Goal: Communication & Community: Share content

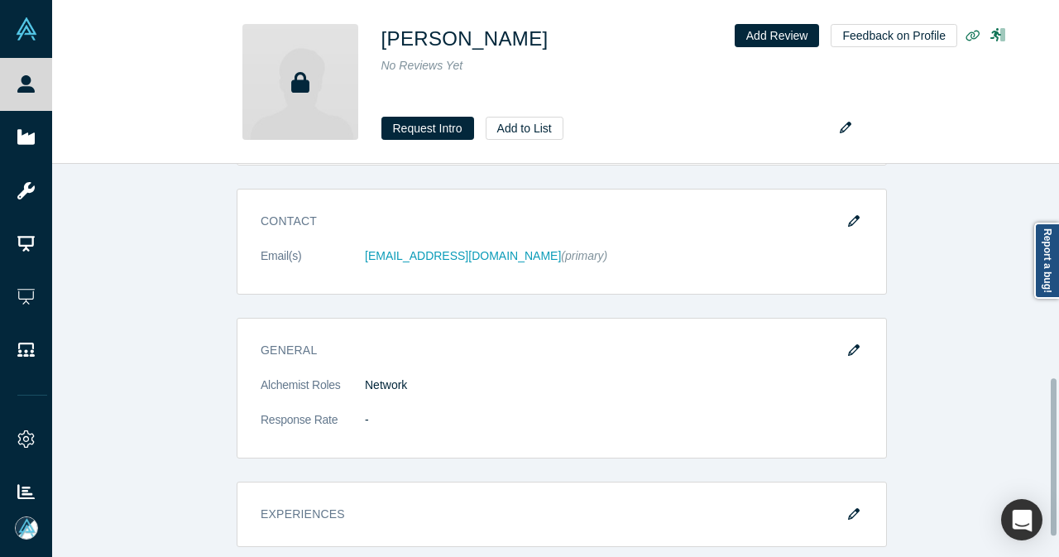
scroll to position [414, 0]
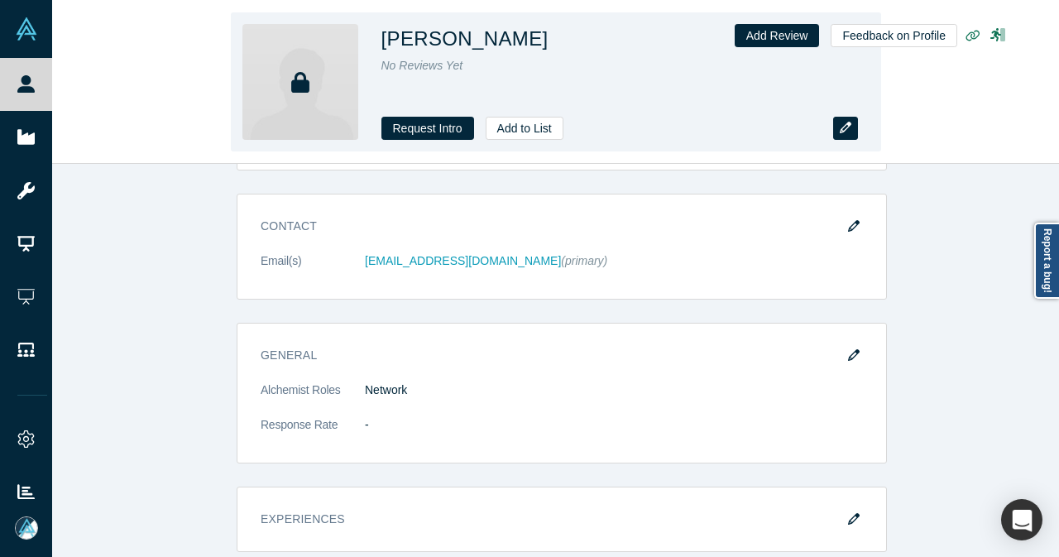
click at [848, 135] on button "button" at bounding box center [845, 128] width 25 height 23
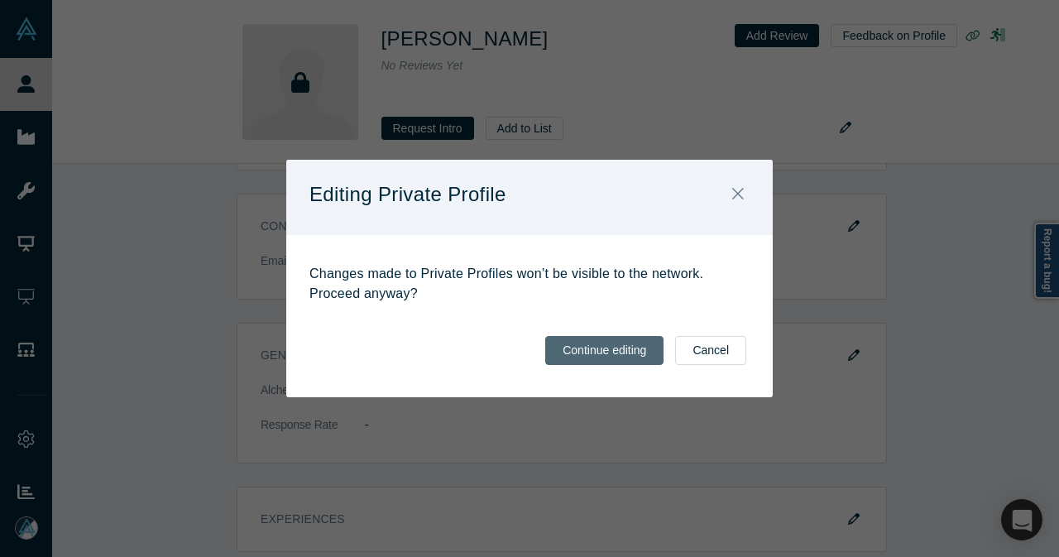
click at [598, 343] on button "Continue editing" at bounding box center [604, 350] width 118 height 29
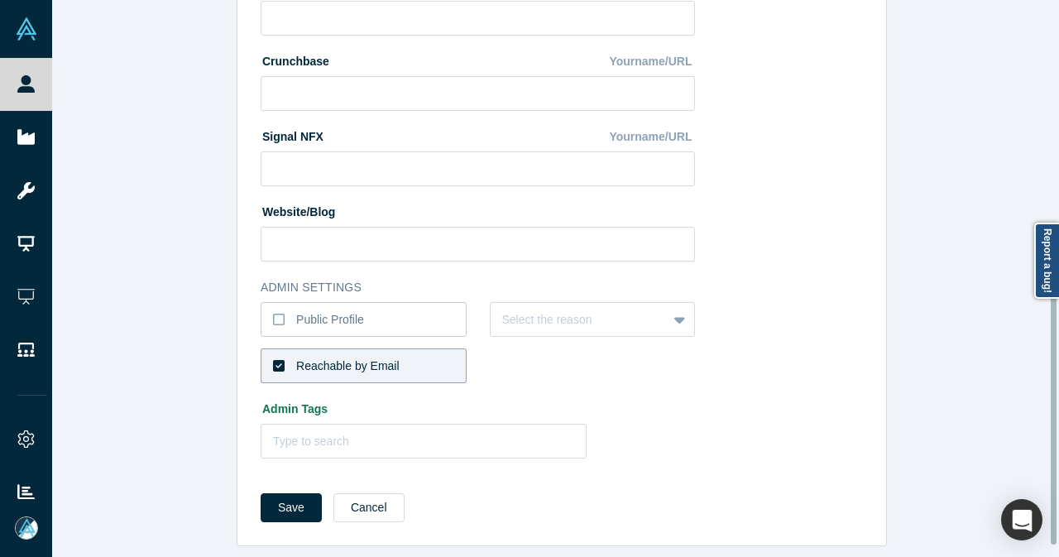
scroll to position [669, 0]
click at [276, 313] on icon at bounding box center [279, 319] width 12 height 13
click at [0, 0] on input "Public Profile" at bounding box center [0, 0] width 0 height 0
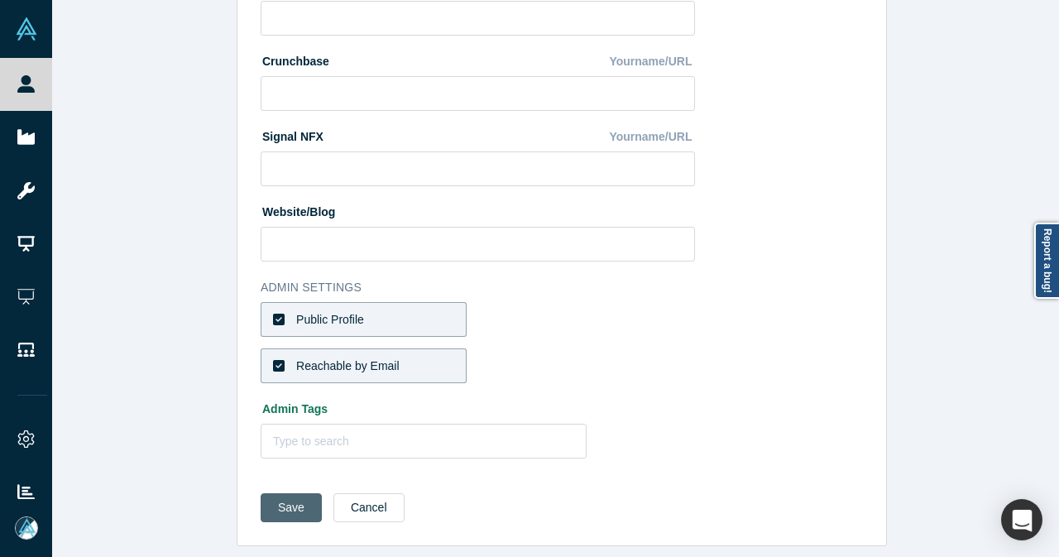
click at [280, 496] on button "Save" at bounding box center [291, 507] width 61 height 29
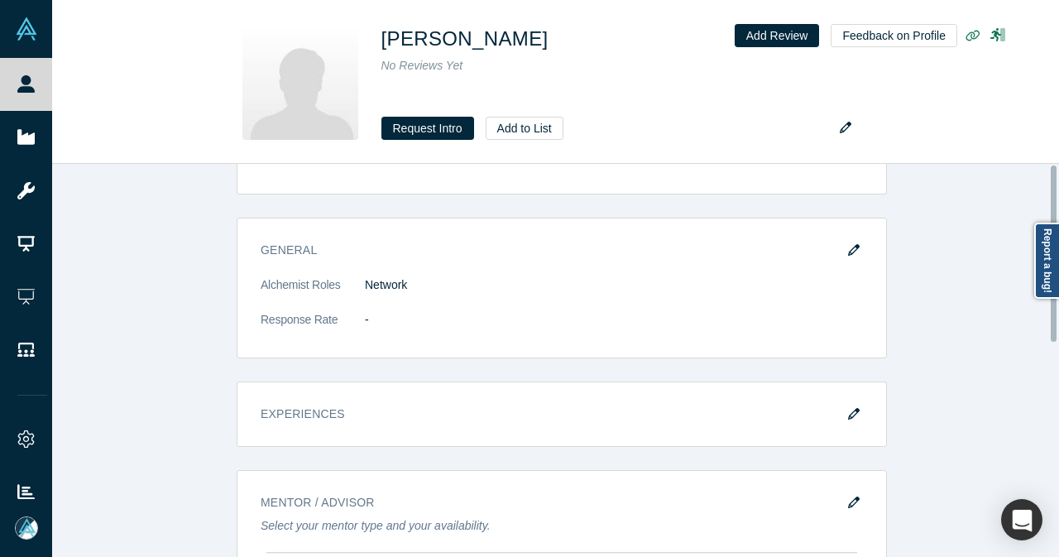
scroll to position [0, 0]
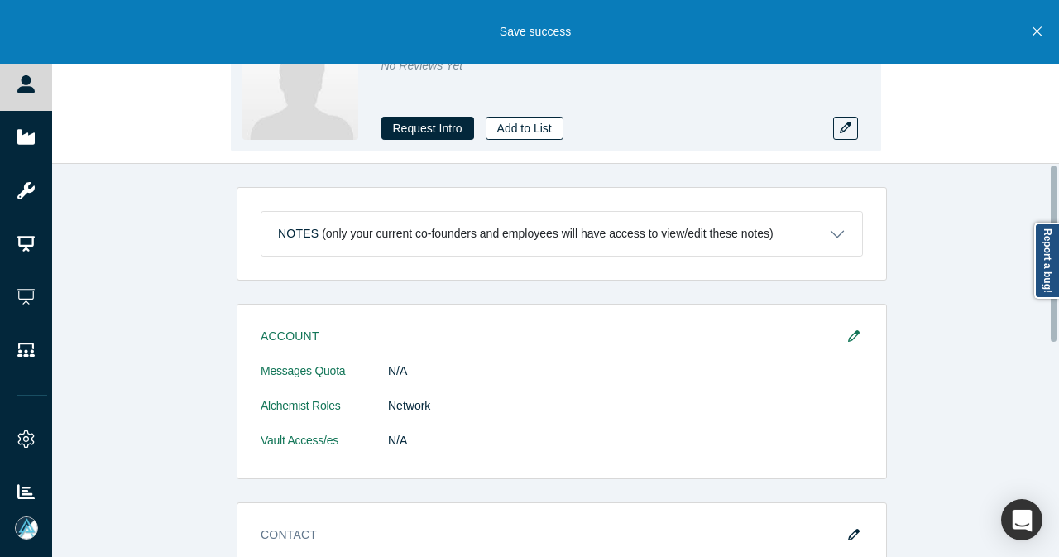
click at [533, 135] on button "Add to List" at bounding box center [525, 128] width 78 height 23
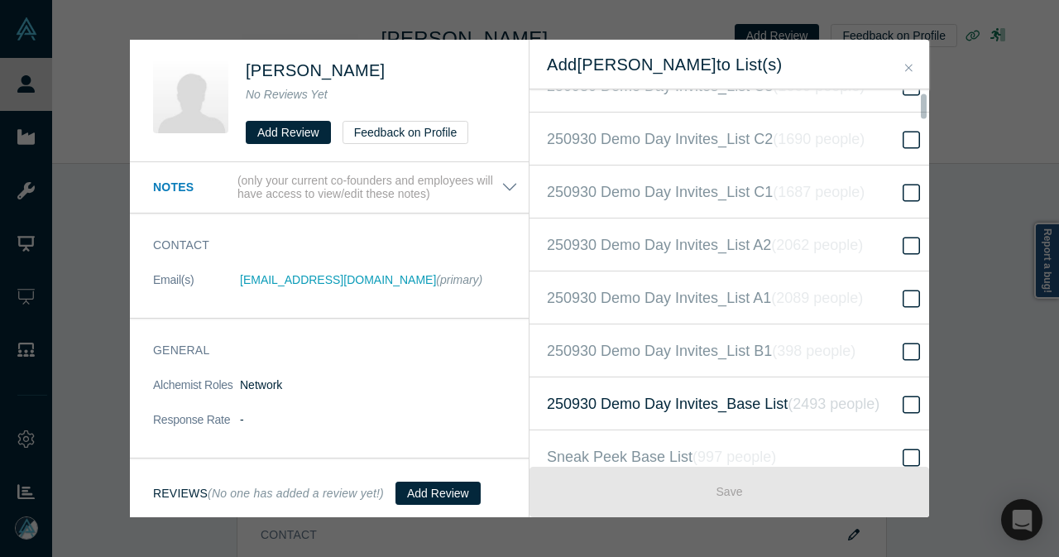
scroll to position [331, 0]
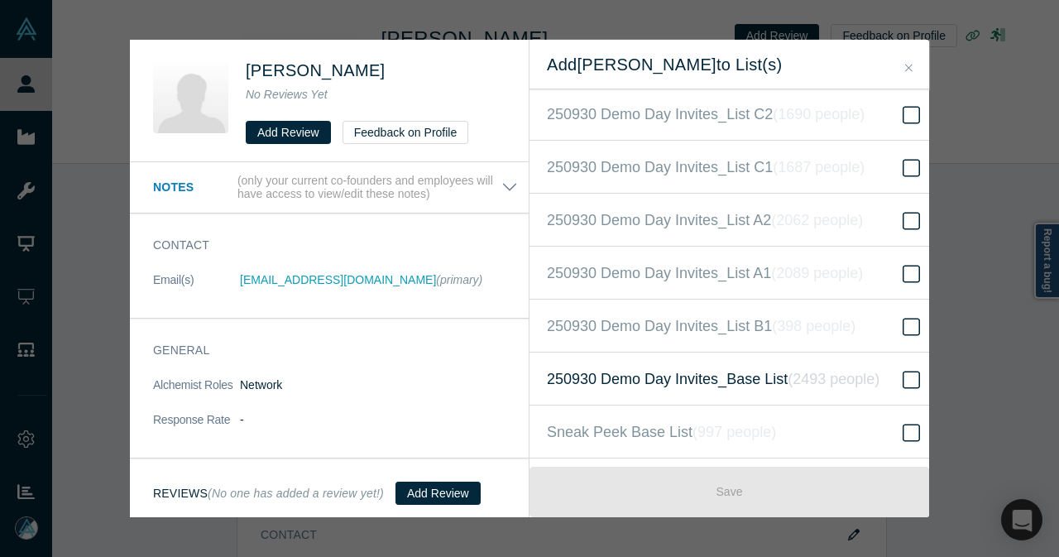
click at [586, 376] on span "250930 Demo Day Invites_Base List ( 2493 people )" at bounding box center [713, 378] width 333 height 23
click at [0, 0] on input "250930 Demo Day Invites_Base List ( 2493 people )" at bounding box center [0, 0] width 0 height 0
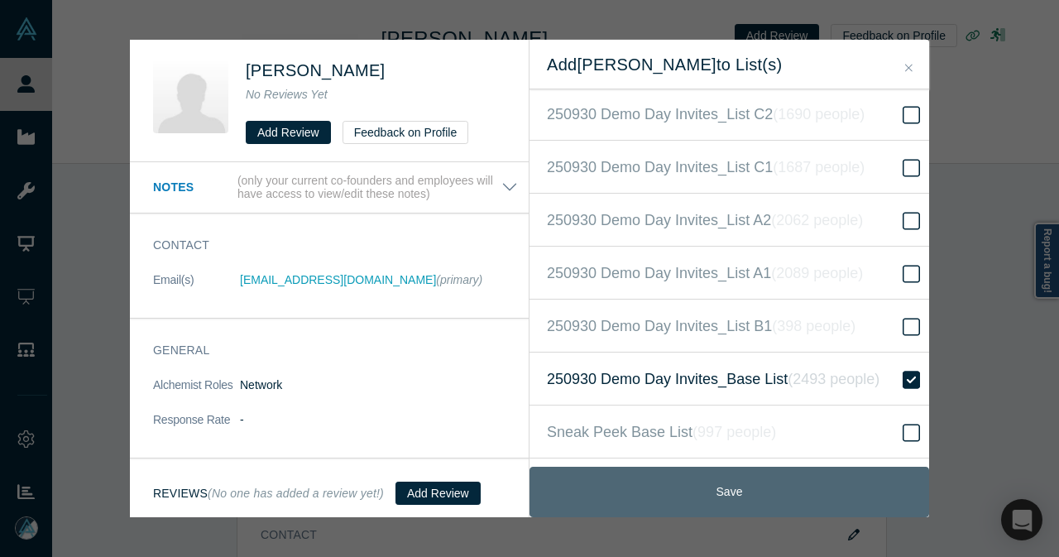
click at [683, 486] on button "Save" at bounding box center [730, 492] width 400 height 50
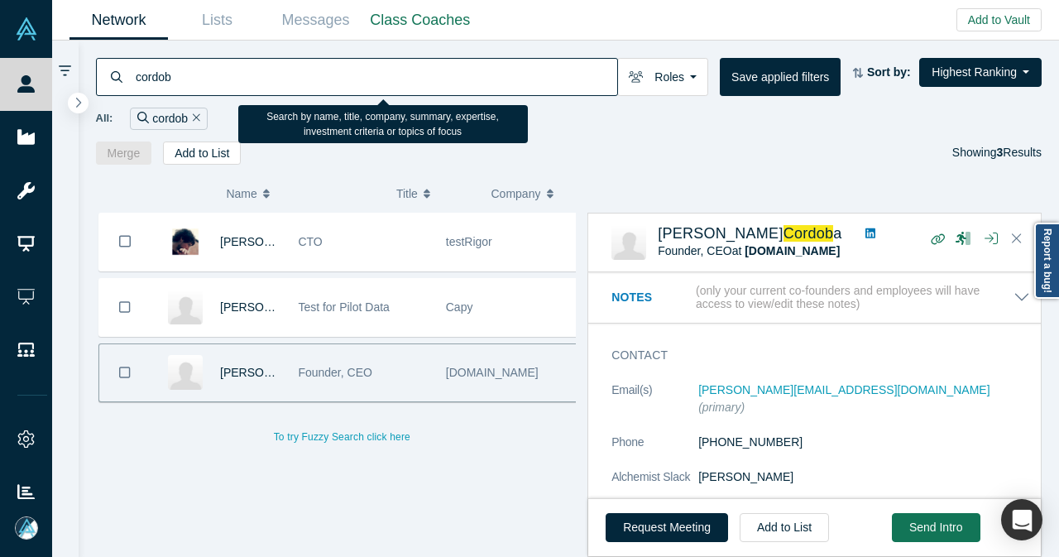
scroll to position [662, 0]
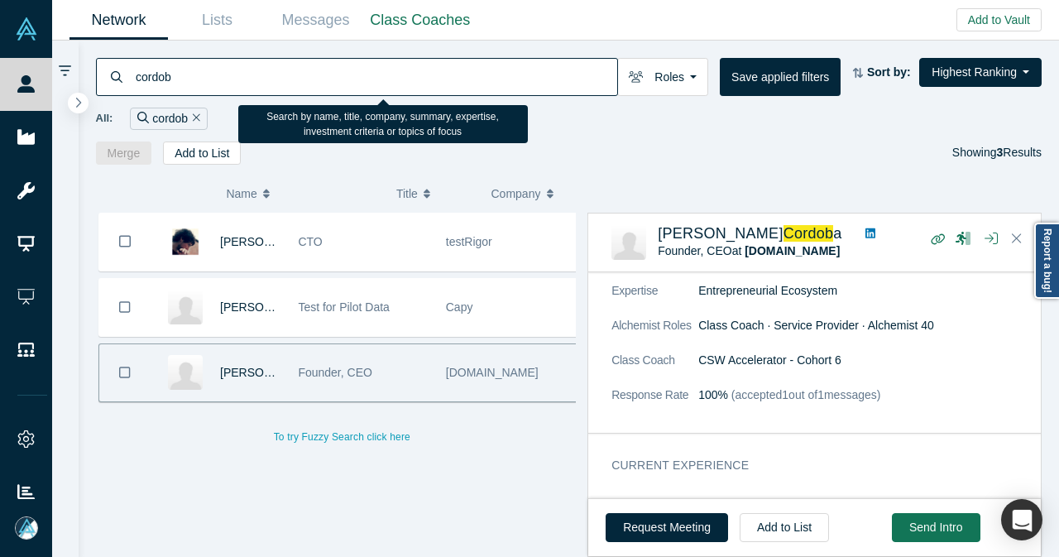
drag, startPoint x: 227, startPoint y: 84, endPoint x: 113, endPoint y: 81, distance: 113.4
click at [113, 81] on div "cordob" at bounding box center [357, 77] width 522 height 38
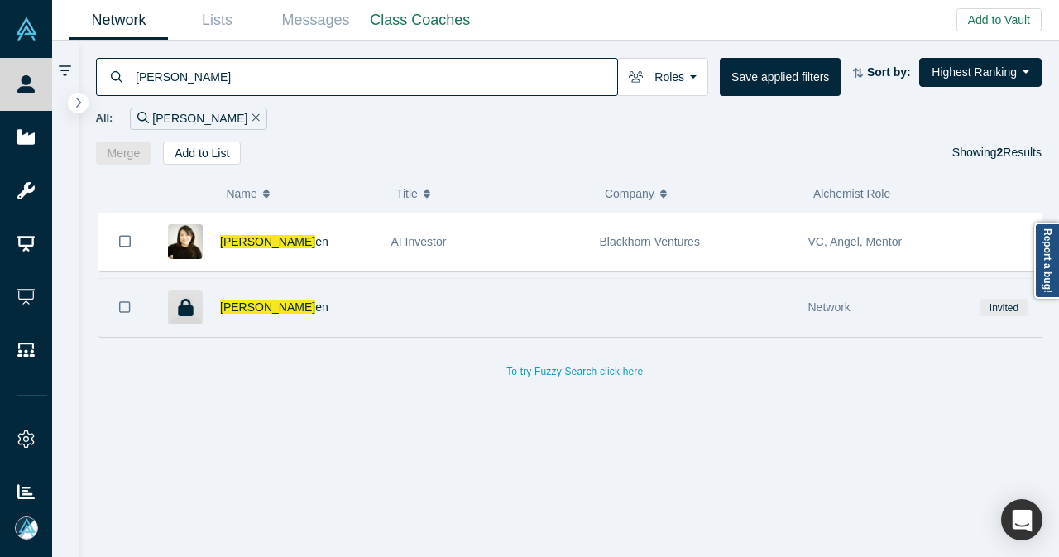
type input "ivy nguy"
click at [315, 310] on div "Ivy Nguy en" at bounding box center [297, 307] width 154 height 57
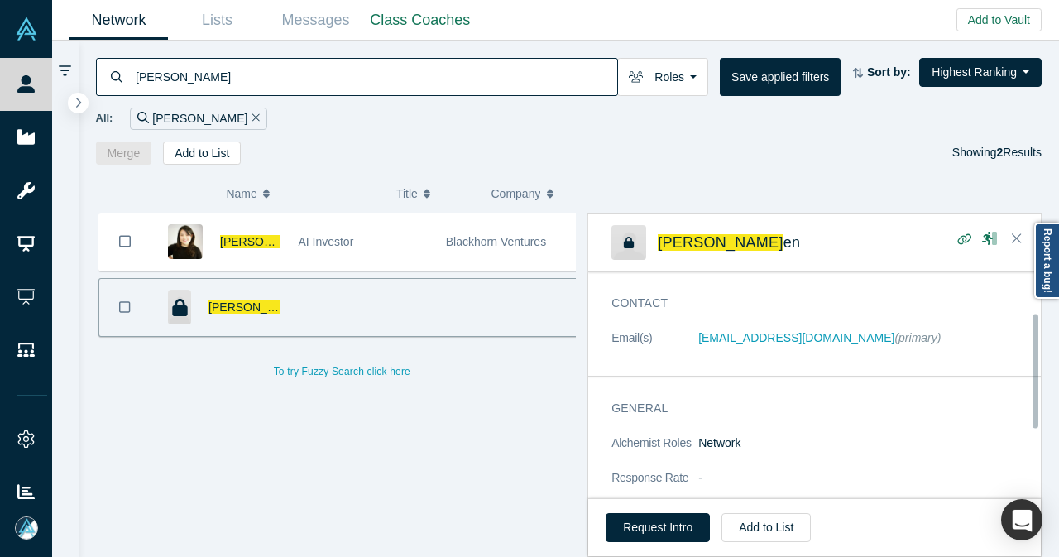
scroll to position [56, 0]
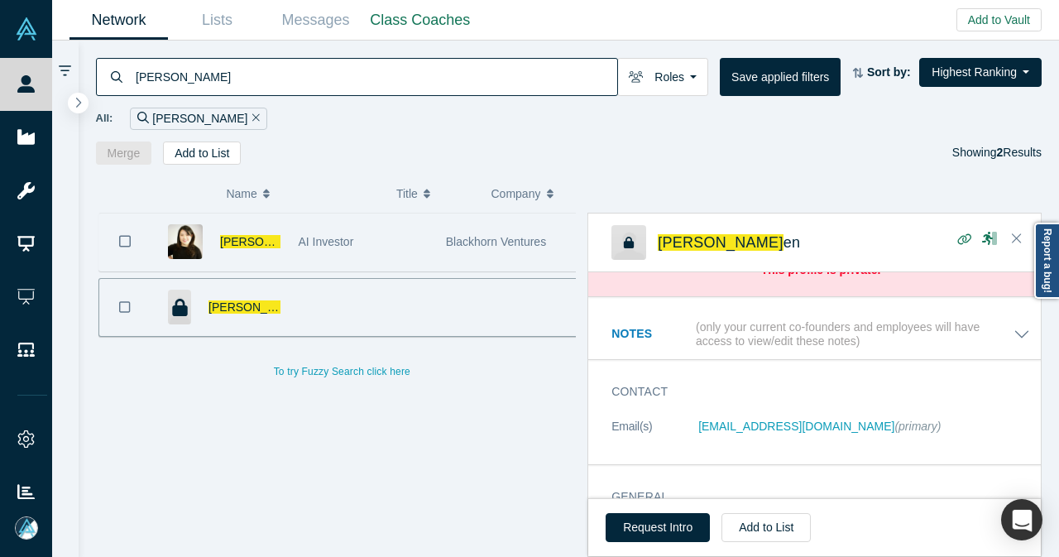
click at [412, 247] on div "AI Investor" at bounding box center [363, 242] width 130 height 57
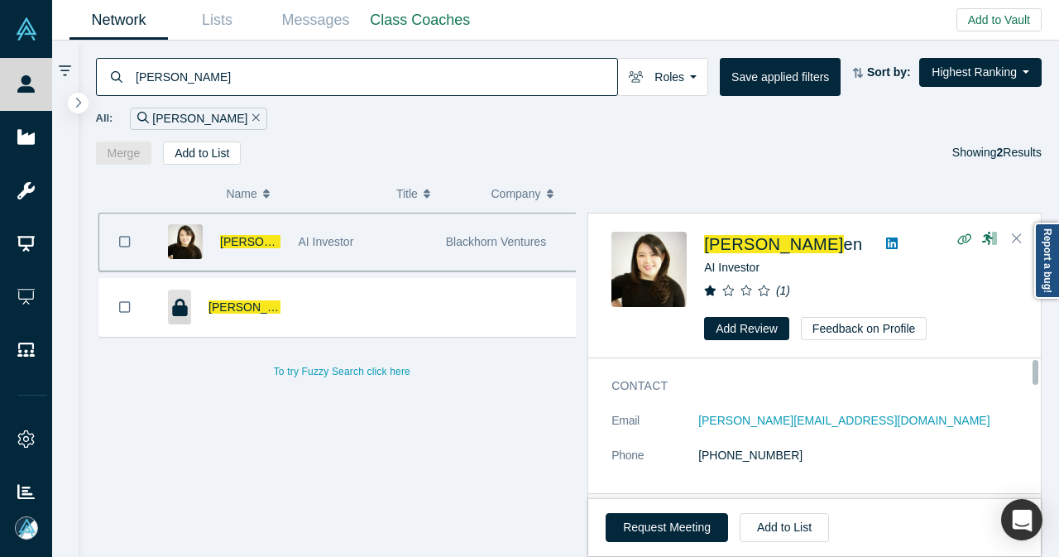
scroll to position [0, 0]
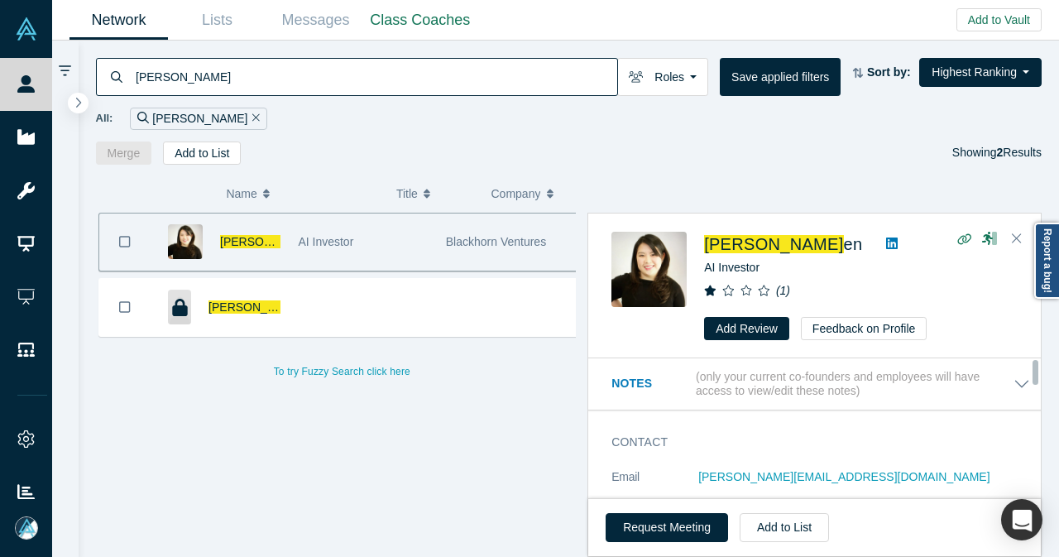
click at [886, 241] on icon at bounding box center [892, 244] width 12 height 12
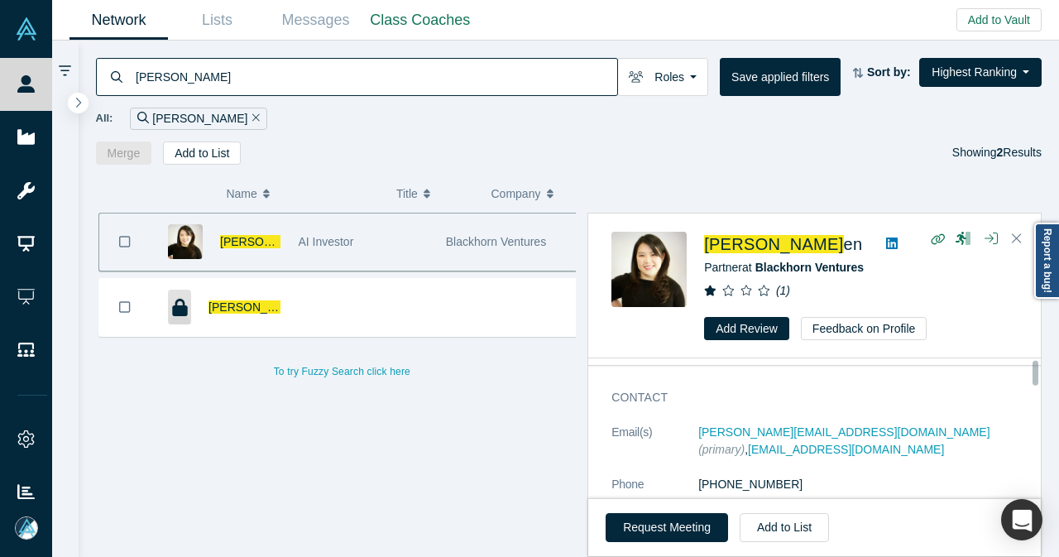
scroll to position [83, 0]
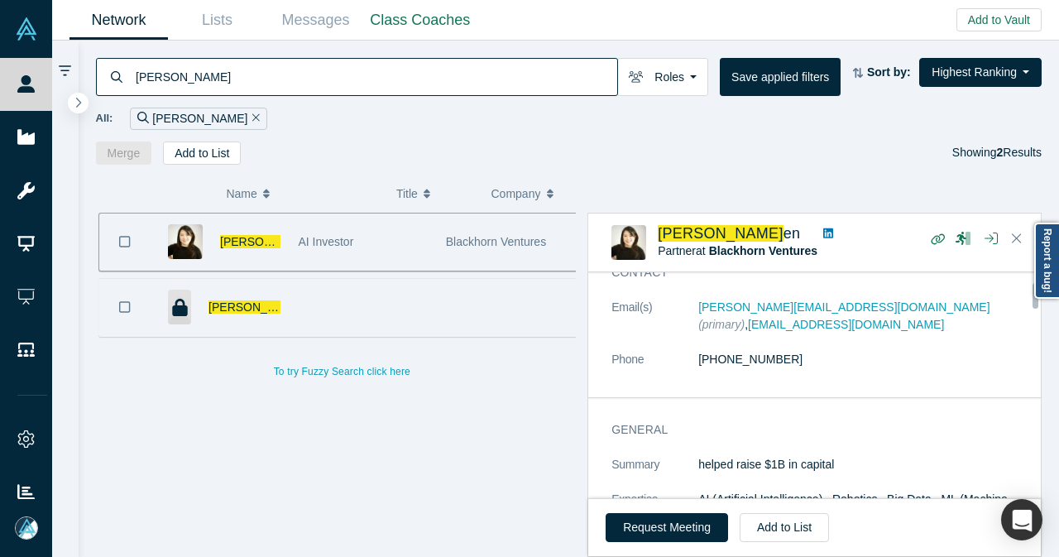
click at [331, 312] on div at bounding box center [363, 307] width 147 height 57
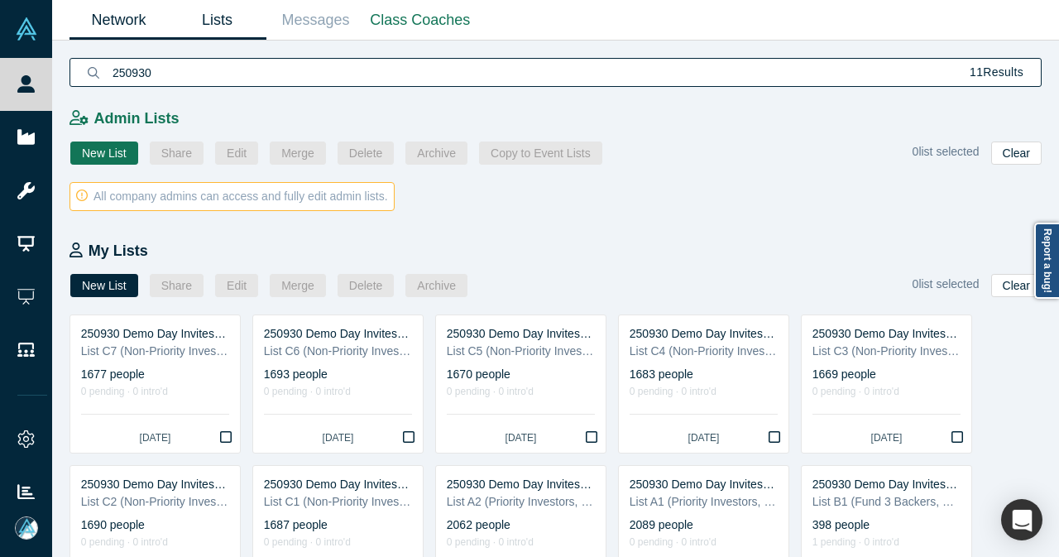
click at [127, 24] on link "Network" at bounding box center [119, 20] width 98 height 39
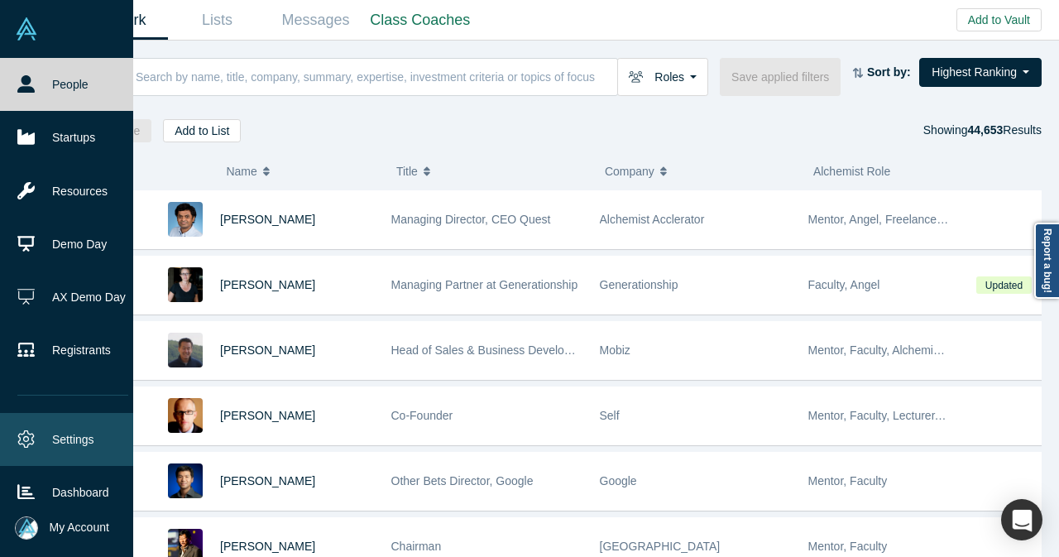
click at [58, 436] on link "Settings" at bounding box center [73, 439] width 146 height 53
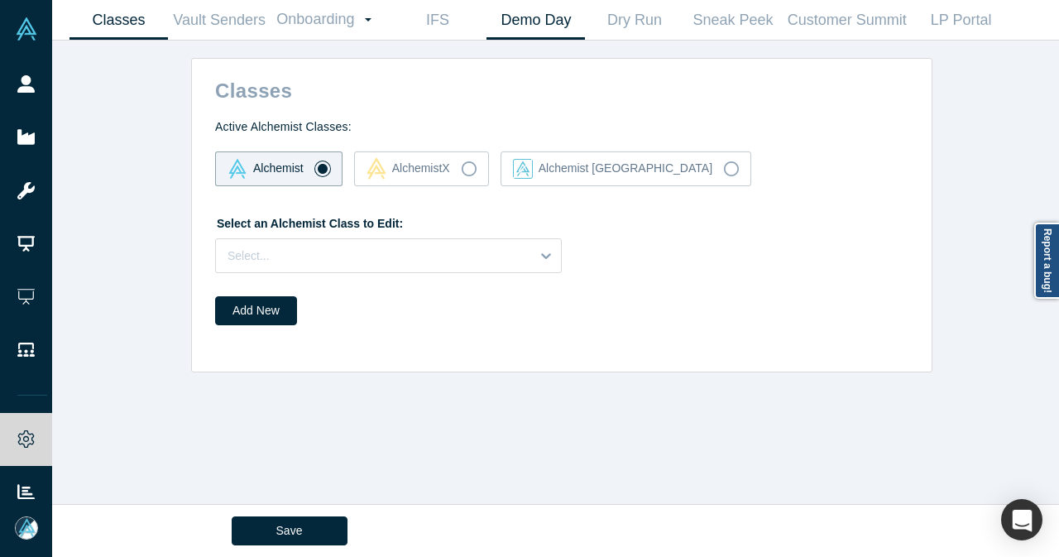
click at [537, 26] on link "Demo Day" at bounding box center [536, 20] width 98 height 39
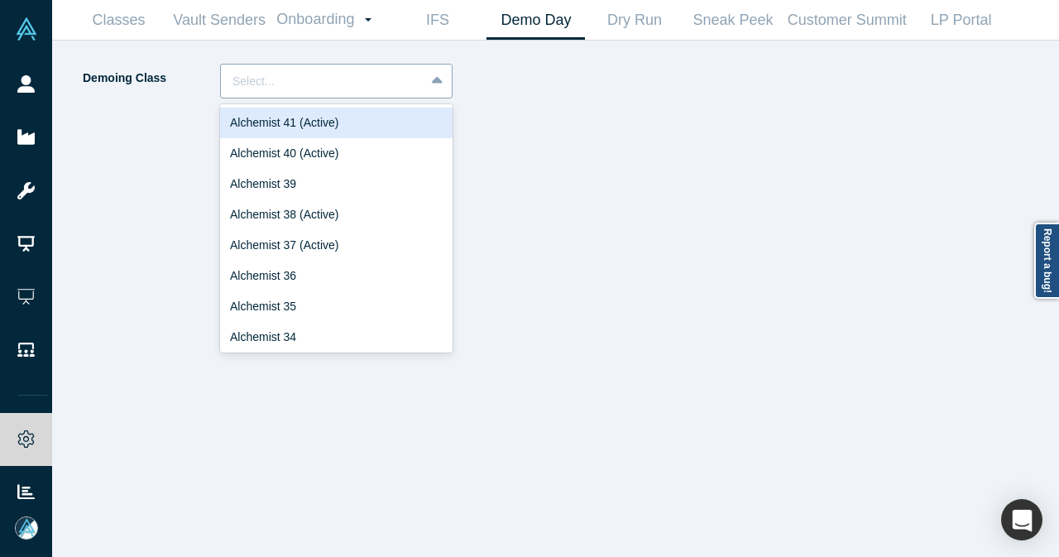
click at [430, 77] on div at bounding box center [438, 81] width 26 height 30
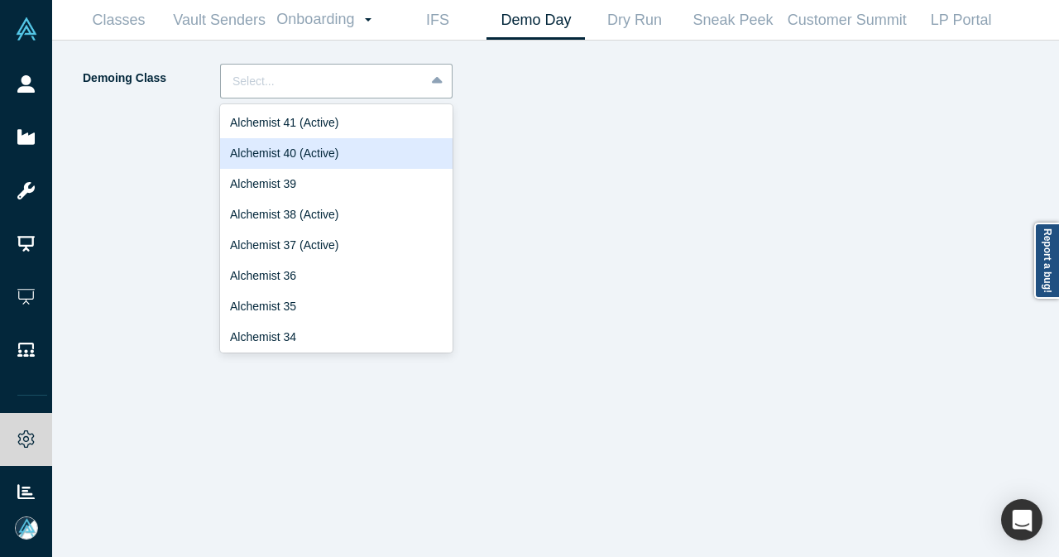
click at [406, 161] on div "Alchemist 40 (Active)" at bounding box center [336, 153] width 233 height 31
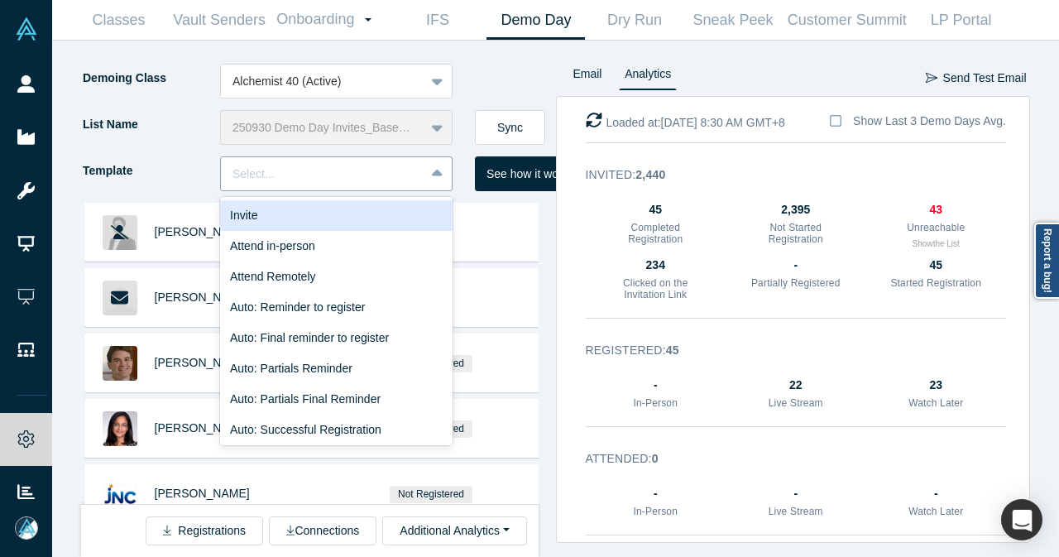
click at [396, 176] on div at bounding box center [323, 174] width 180 height 21
click at [358, 220] on div "Invite" at bounding box center [336, 215] width 233 height 31
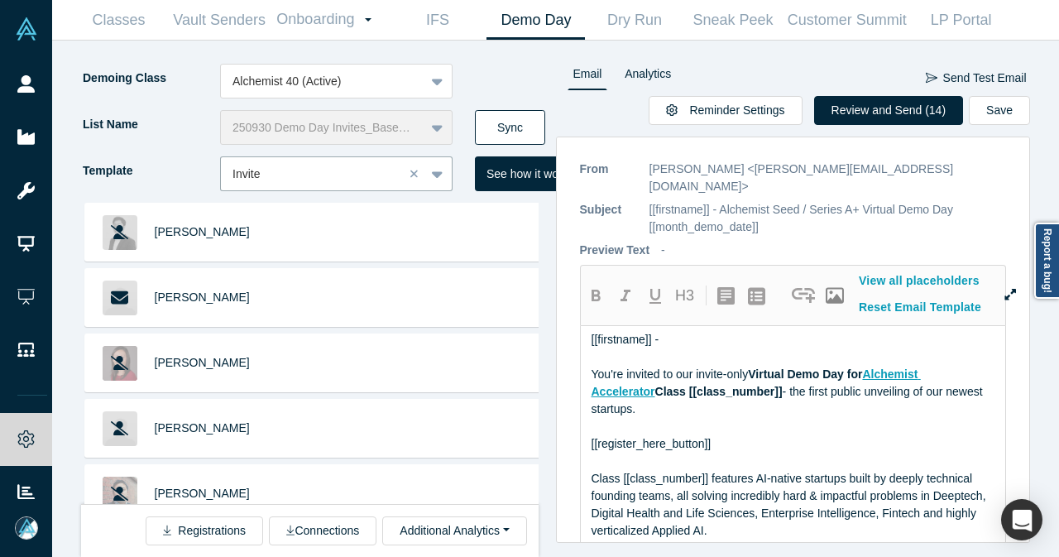
click at [525, 126] on button "Sync" at bounding box center [510, 127] width 70 height 35
click at [531, 131] on button "Sync" at bounding box center [510, 127] width 70 height 35
click at [876, 102] on button "Review and Send (15)" at bounding box center [889, 110] width 150 height 29
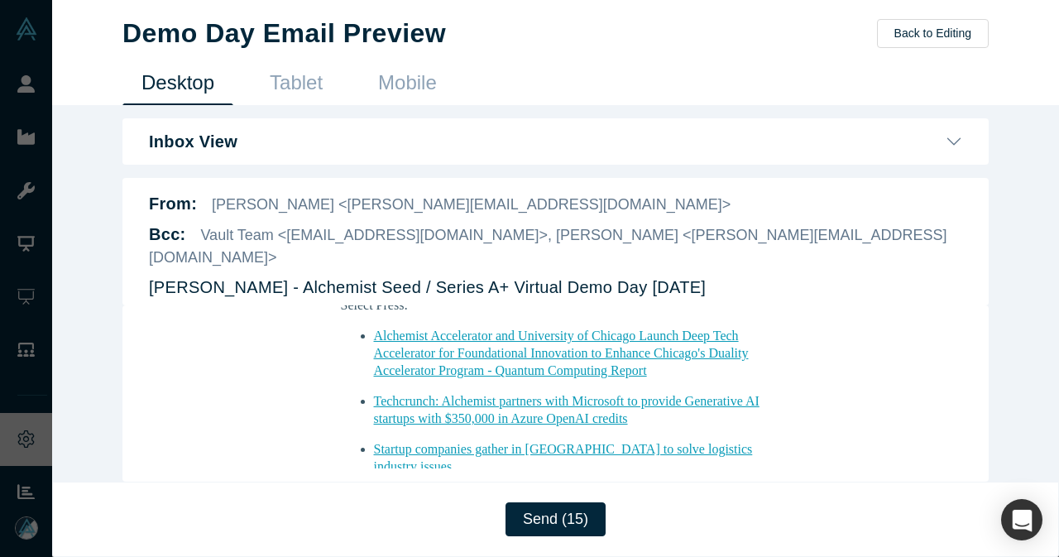
scroll to position [1904, 0]
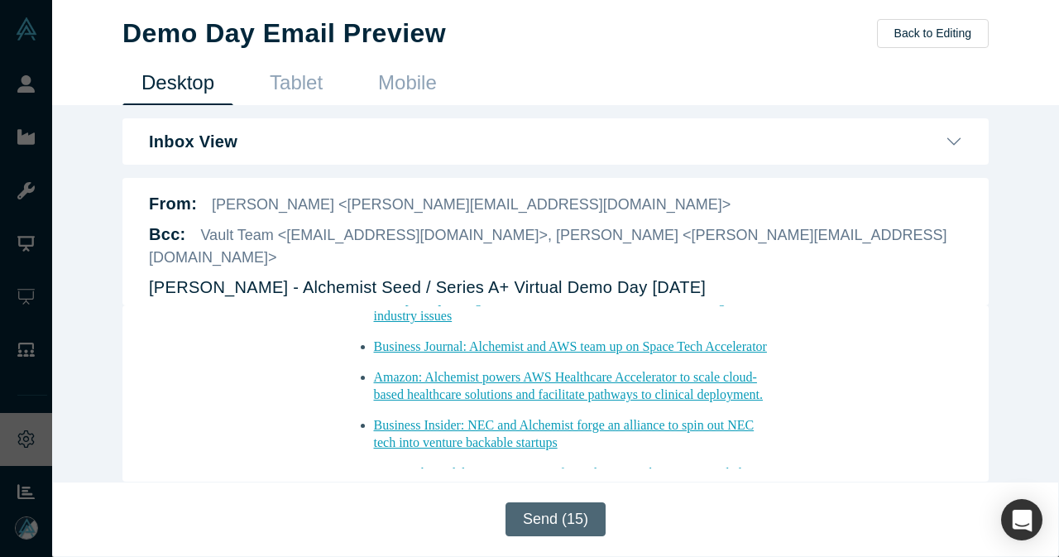
click at [552, 513] on button "Send (15)" at bounding box center [556, 519] width 100 height 34
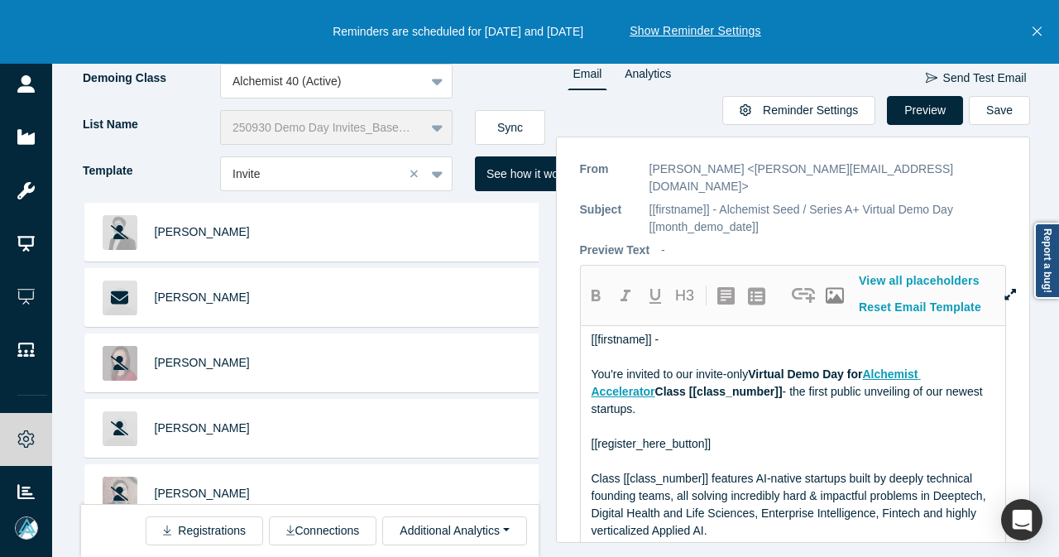
click at [1037, 31] on icon "Close" at bounding box center [1037, 31] width 9 height 15
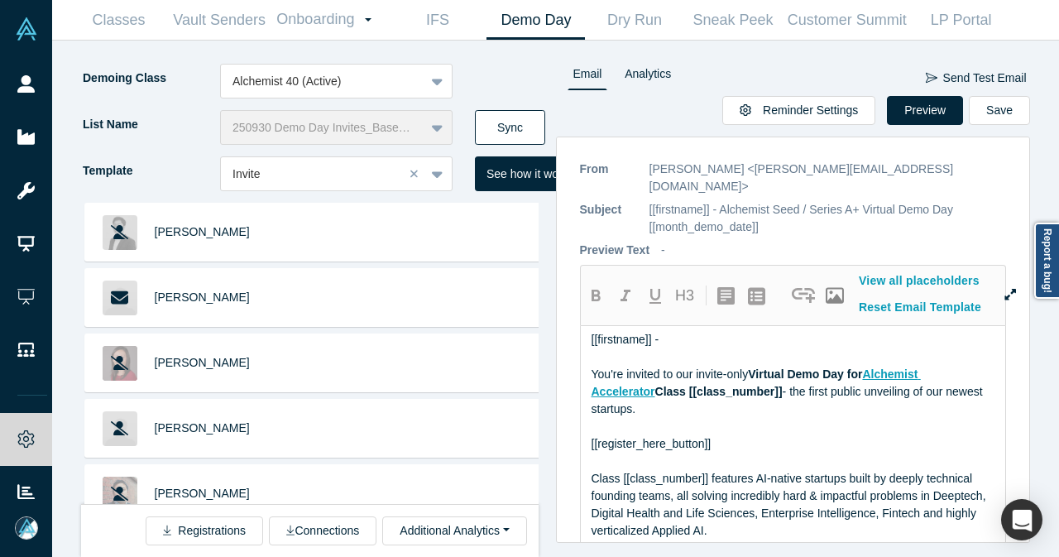
click at [518, 122] on button "Sync" at bounding box center [510, 127] width 70 height 35
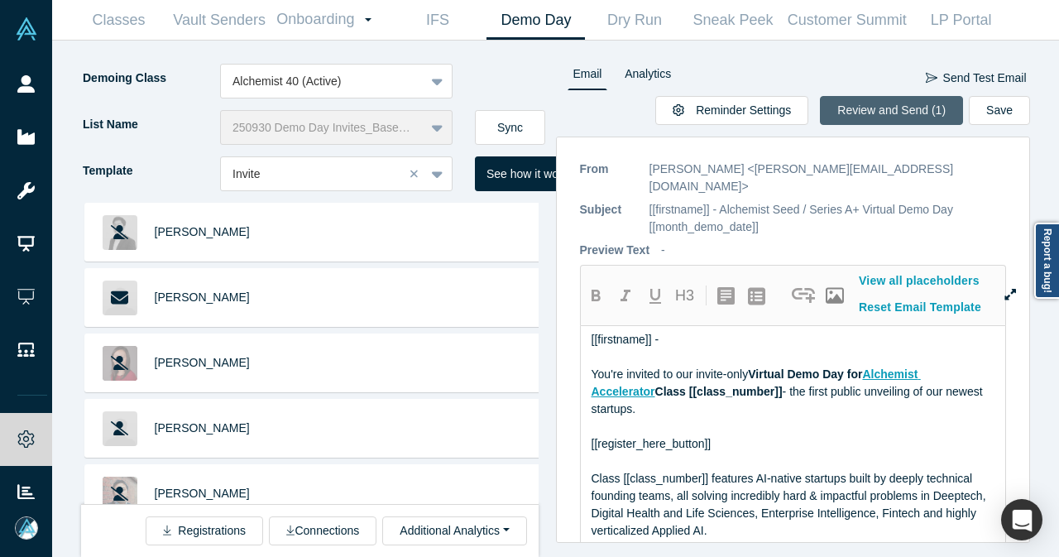
click at [896, 98] on button "Review and Send (1)" at bounding box center [891, 110] width 143 height 29
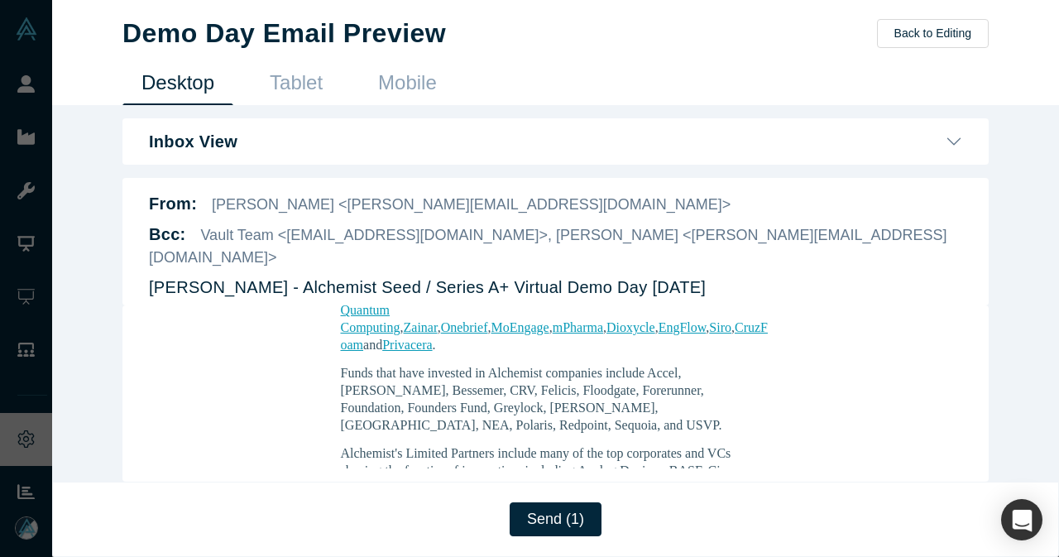
scroll to position [1821, 0]
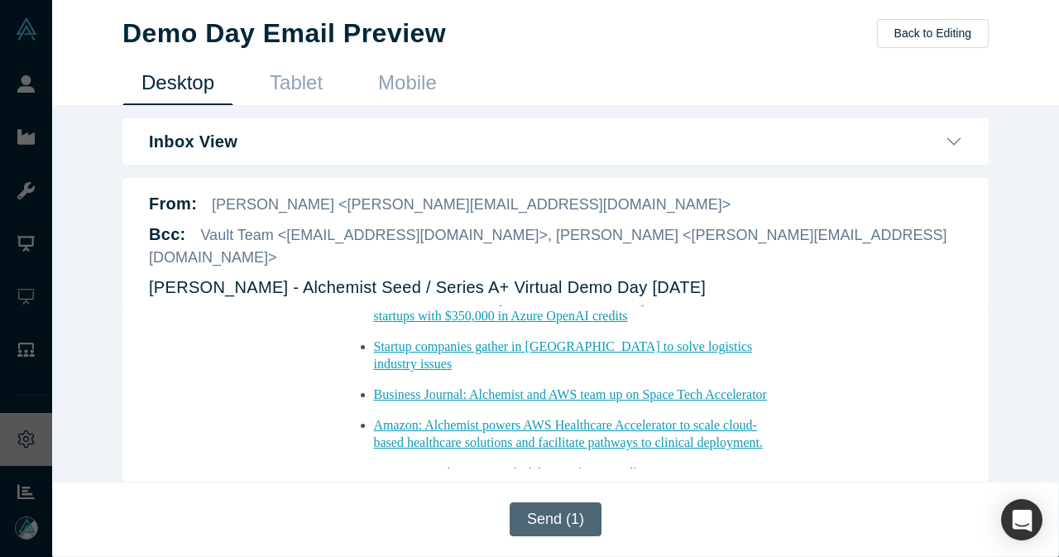
click at [583, 527] on button "Send (1)" at bounding box center [556, 519] width 92 height 34
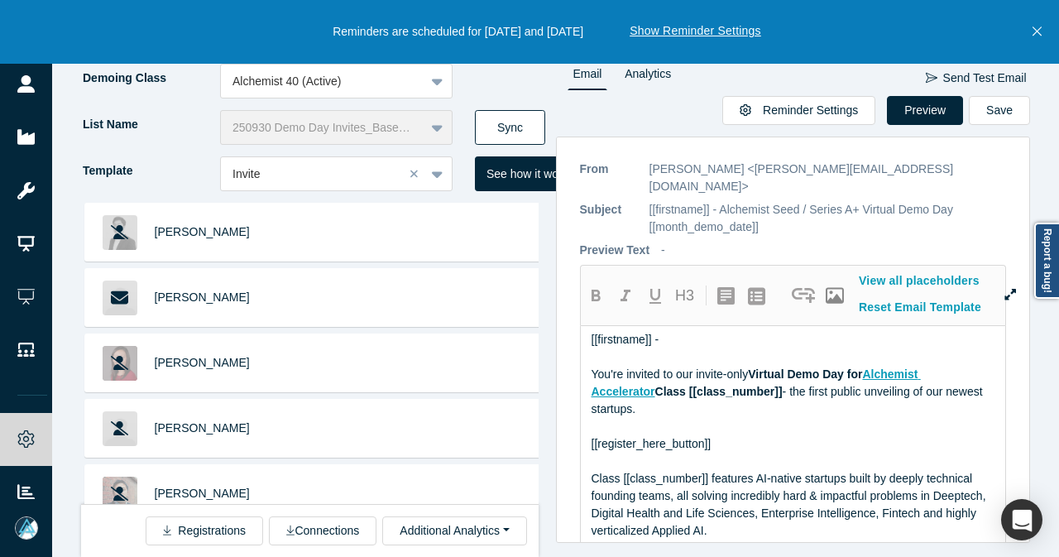
click at [530, 135] on button "Sync" at bounding box center [510, 127] width 70 height 35
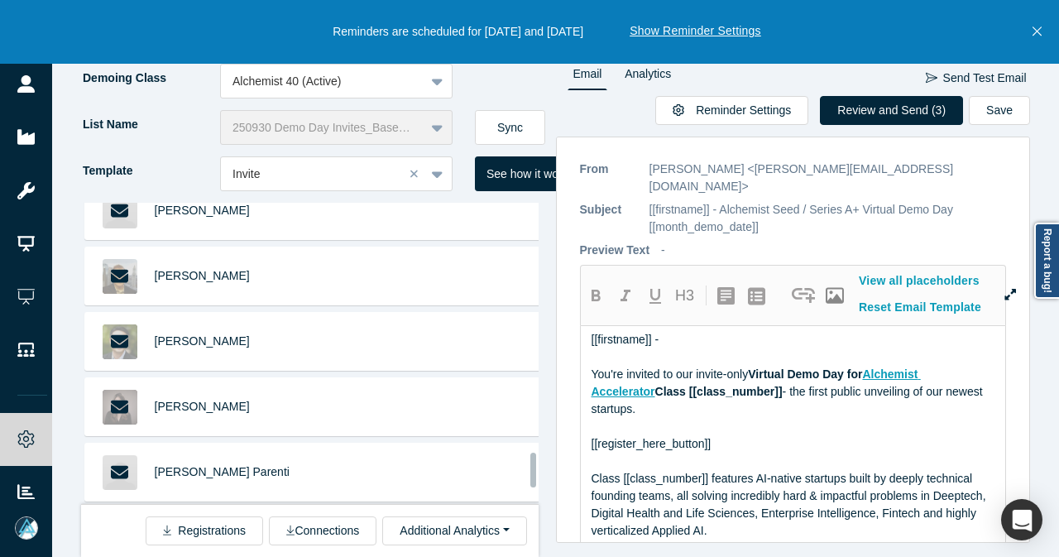
scroll to position [2180, 0]
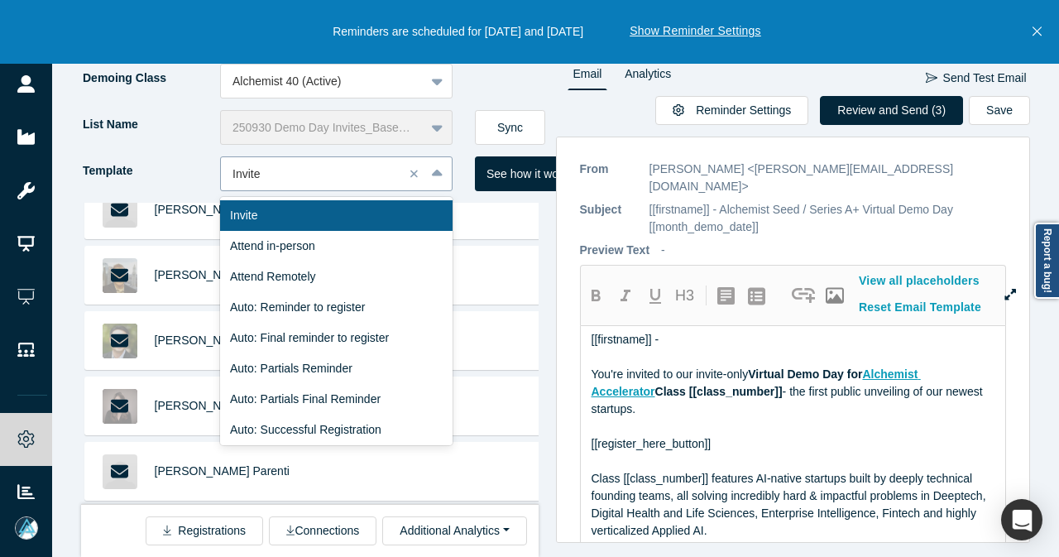
click at [433, 166] on icon at bounding box center [437, 174] width 11 height 17
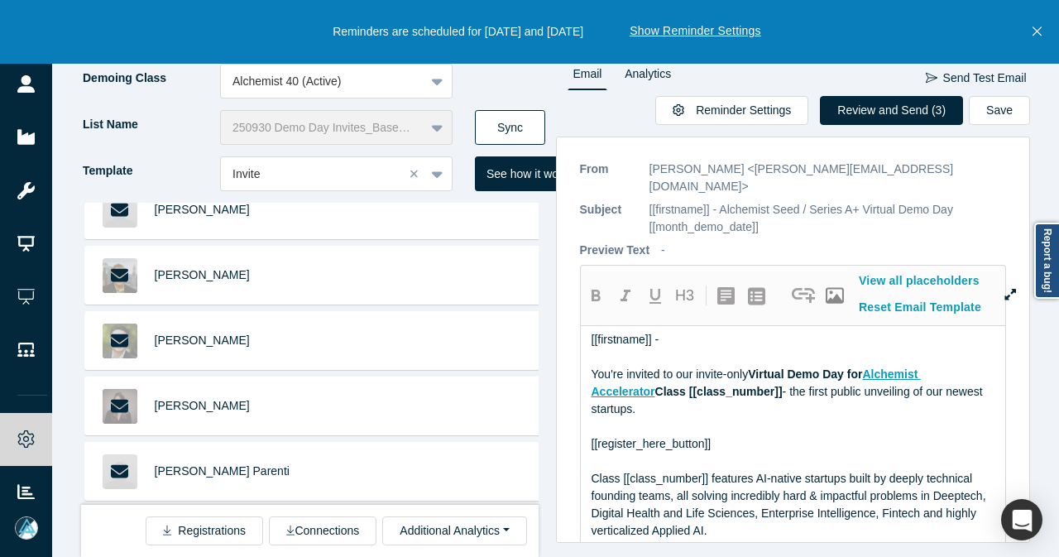
click at [497, 132] on button "Sync" at bounding box center [510, 127] width 70 height 35
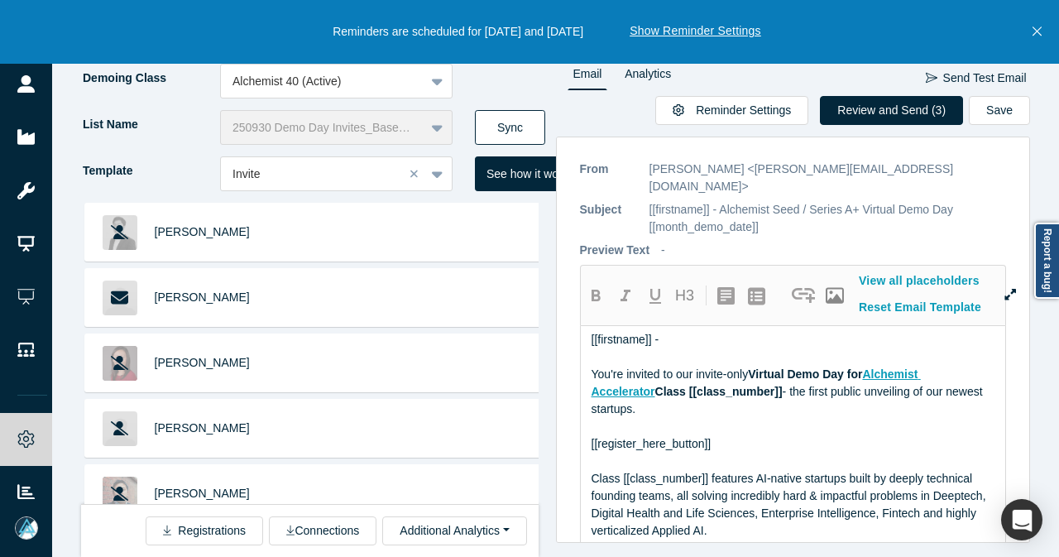
click at [526, 125] on button "Sync" at bounding box center [510, 127] width 70 height 35
click at [890, 100] on button "Review and Send (3)" at bounding box center [891, 110] width 143 height 29
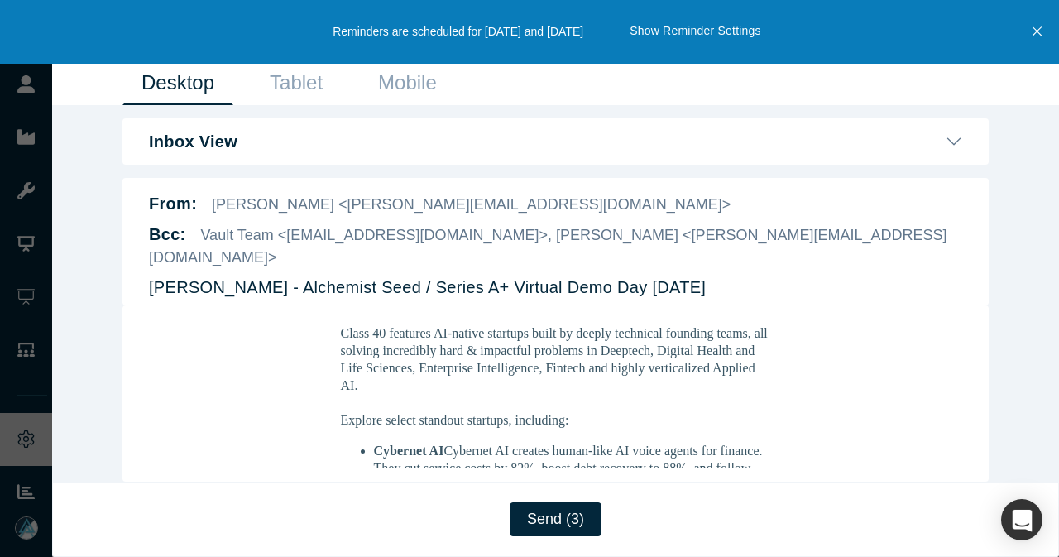
scroll to position [331, 0]
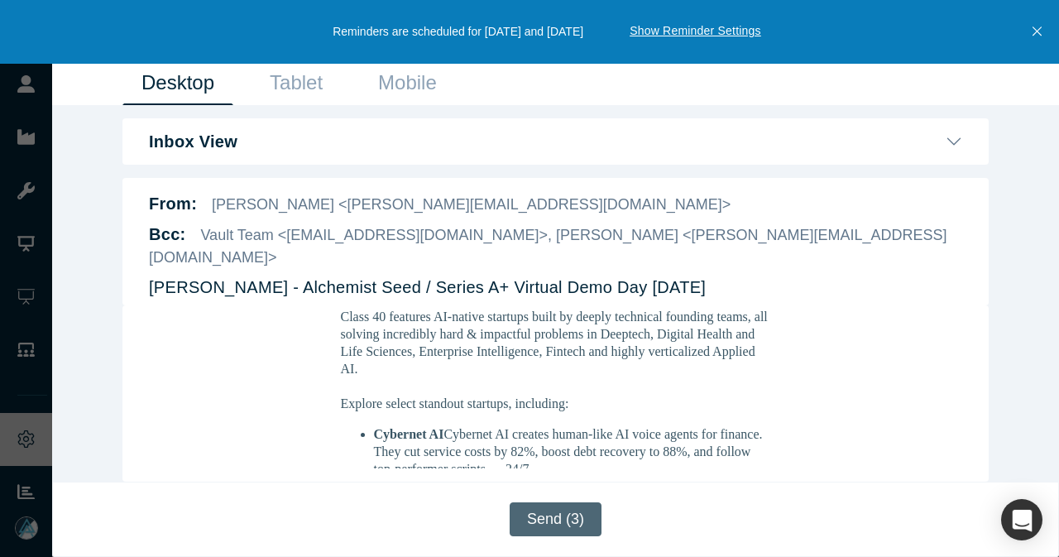
drag, startPoint x: 589, startPoint y: 521, endPoint x: 598, endPoint y: 517, distance: 8.9
click at [592, 520] on button "Send (3)" at bounding box center [556, 519] width 92 height 34
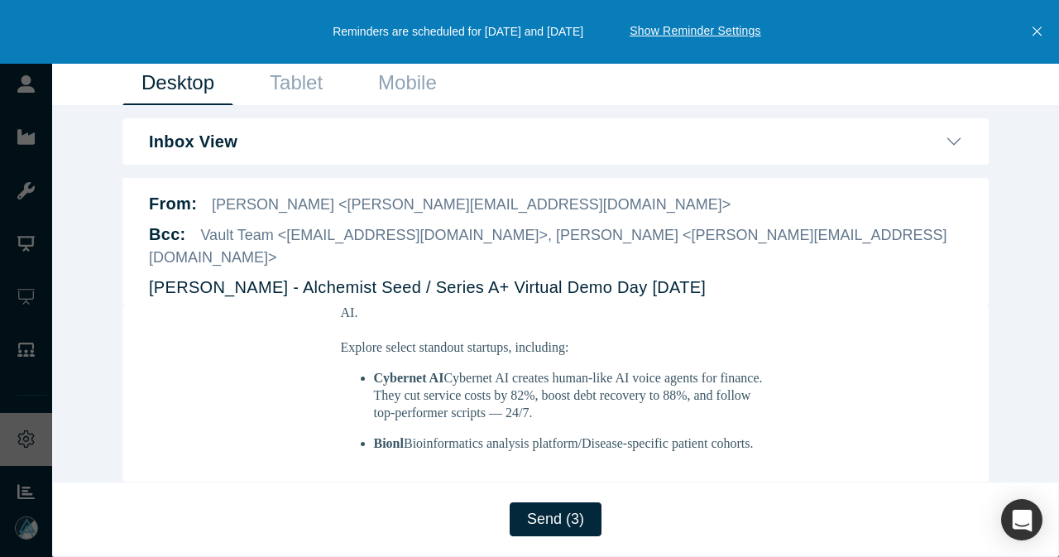
scroll to position [414, 0]
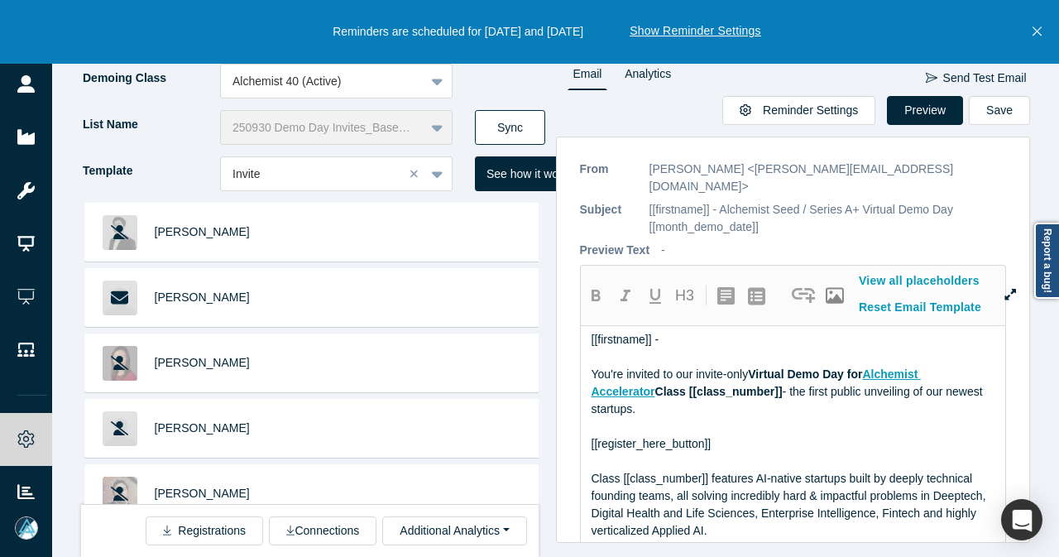
click at [490, 128] on button "Sync" at bounding box center [510, 127] width 70 height 35
